Goal: Task Accomplishment & Management: Manage account settings

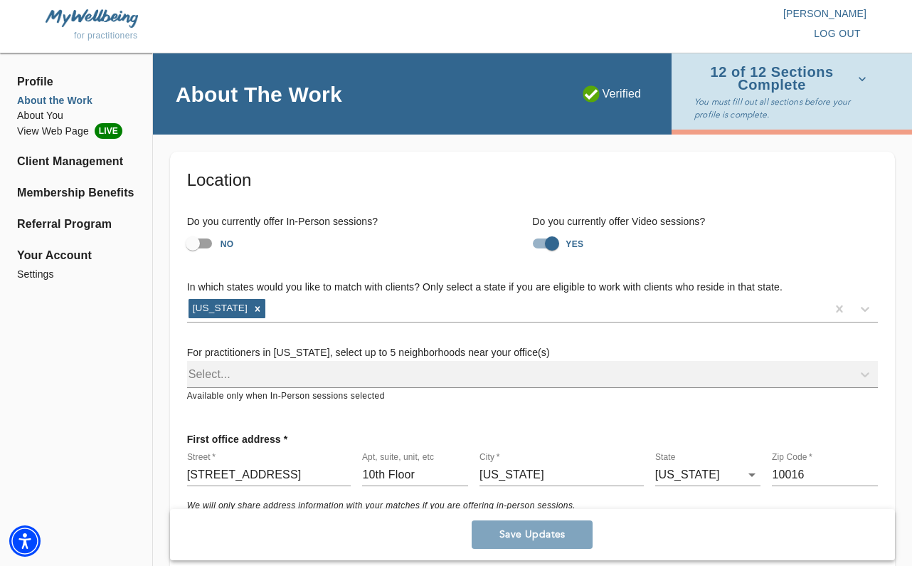
click at [64, 102] on li "About the Work" at bounding box center [76, 100] width 118 height 15
click at [64, 158] on li "Client Management" at bounding box center [76, 161] width 118 height 17
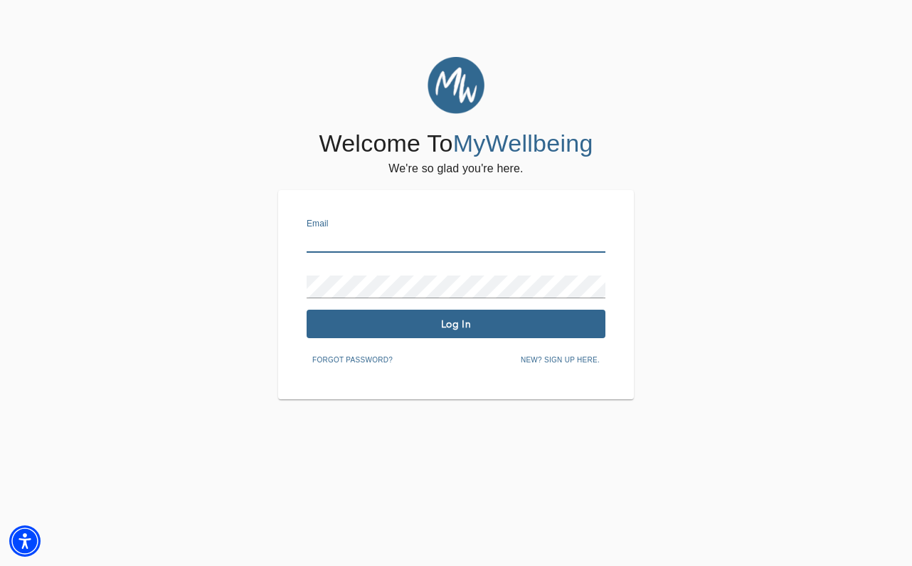
click at [316, 230] on input "text" at bounding box center [456, 241] width 299 height 23
type input "[EMAIL_ADDRESS][DOMAIN_NAME]"
click at [468, 318] on span "Log In" at bounding box center [455, 324] width 287 height 14
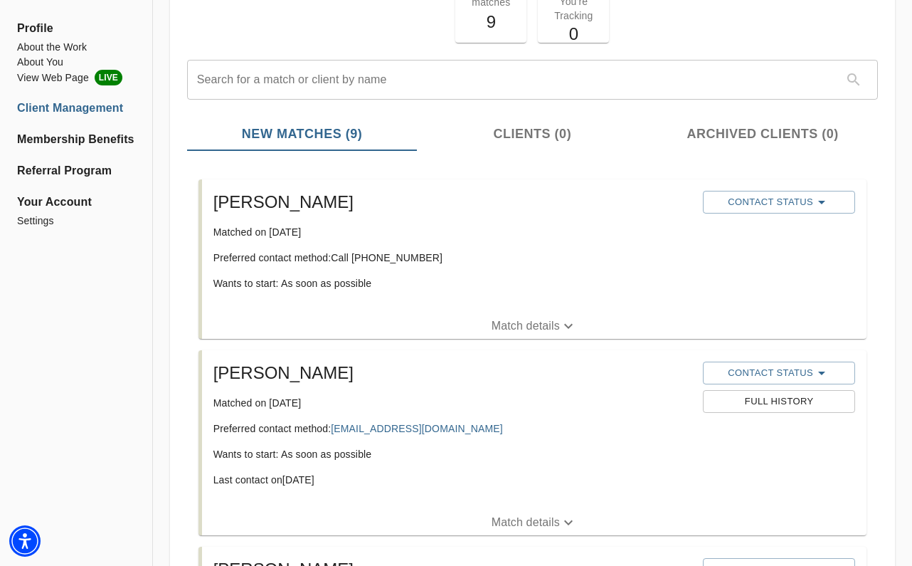
scroll to position [115, 0]
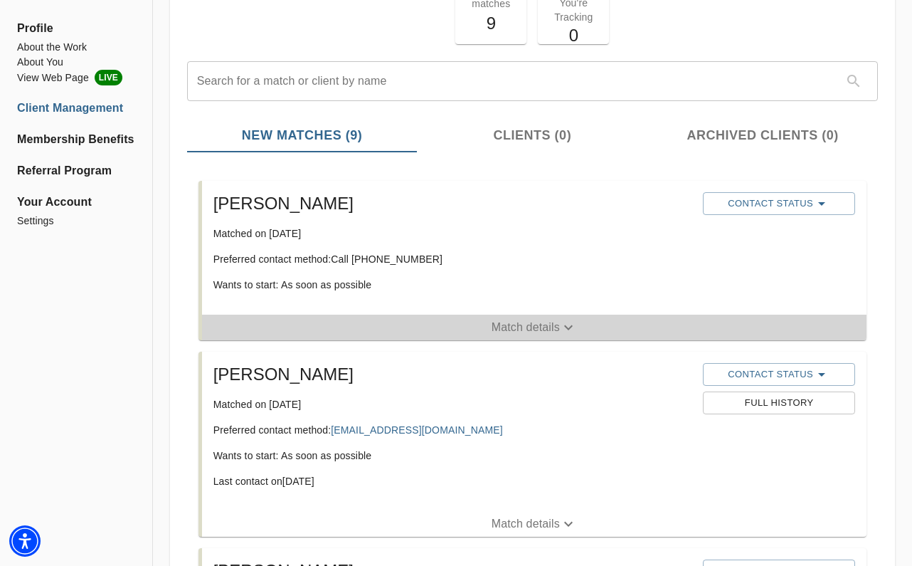
click at [524, 329] on p "Match details" at bounding box center [526, 327] width 68 height 17
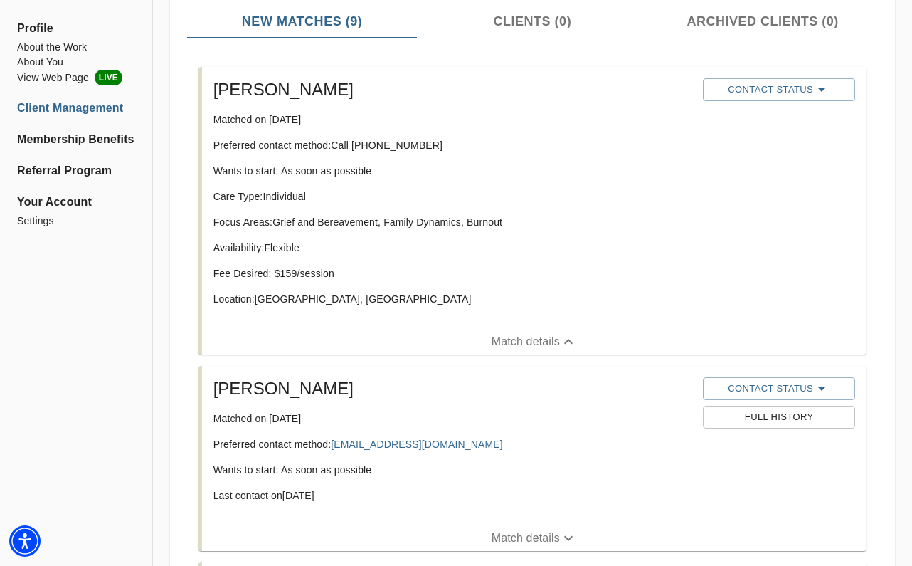
scroll to position [221, 0]
